Goal: Information Seeking & Learning: Learn about a topic

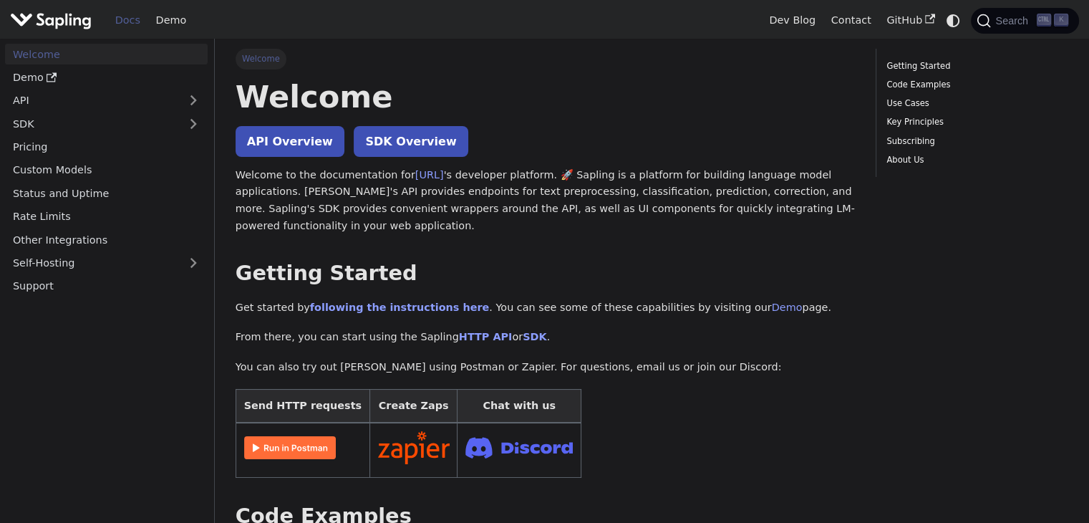
click at [288, 144] on link "API Overview" at bounding box center [290, 141] width 109 height 31
